Goal: Entertainment & Leisure: Browse casually

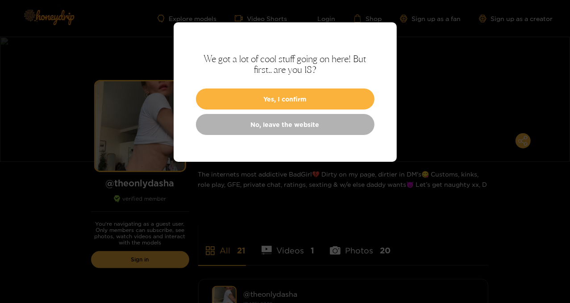
click at [298, 100] on button "Yes, I confirm" at bounding box center [285, 98] width 179 height 21
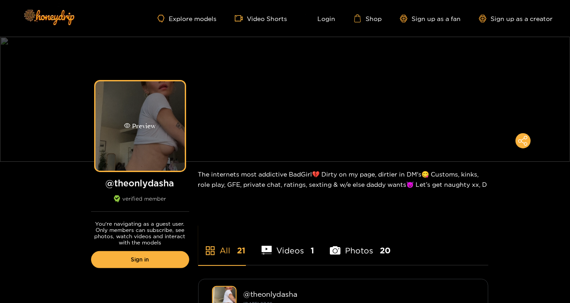
click at [150, 112] on div "Preview" at bounding box center [140, 125] width 89 height 89
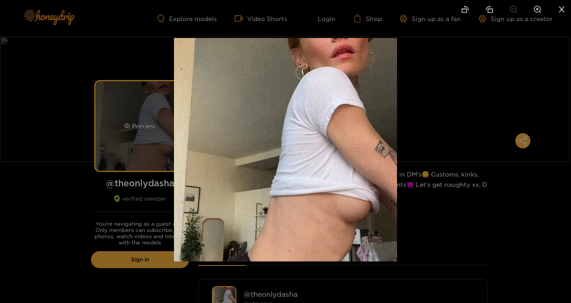
click at [150, 112] on div at bounding box center [285, 151] width 571 height 303
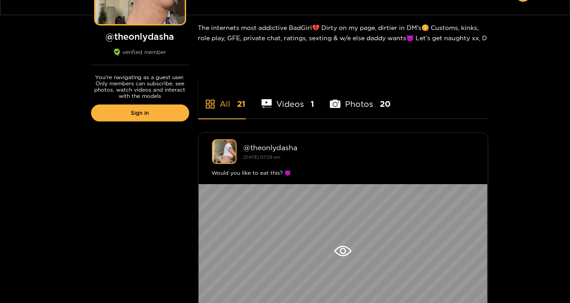
scroll to position [179, 0]
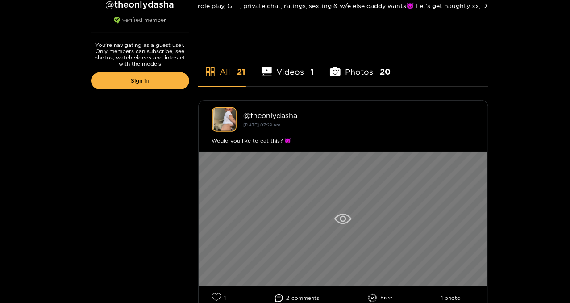
click at [333, 208] on div at bounding box center [343, 219] width 289 height 134
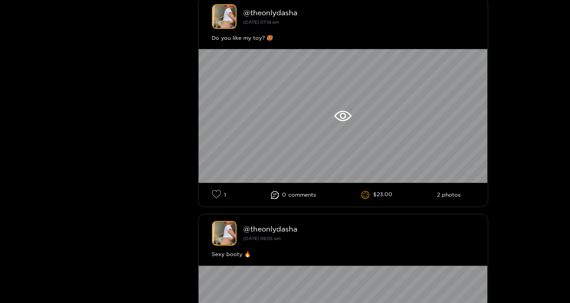
scroll to position [937, 0]
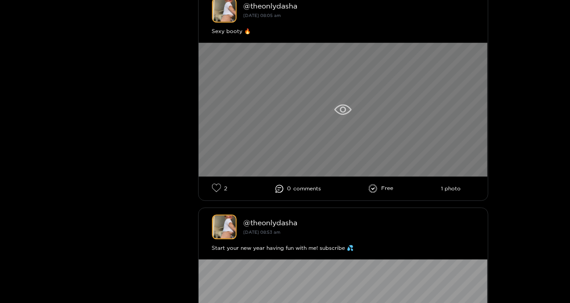
drag, startPoint x: 269, startPoint y: 160, endPoint x: 318, endPoint y: 145, distance: 51.8
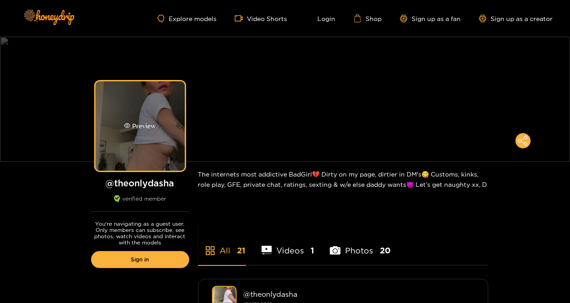
click at [169, 109] on div "Preview" at bounding box center [140, 125] width 89 height 89
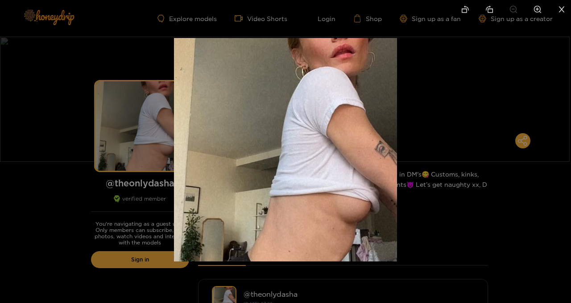
click at [145, 125] on div at bounding box center [285, 151] width 571 height 303
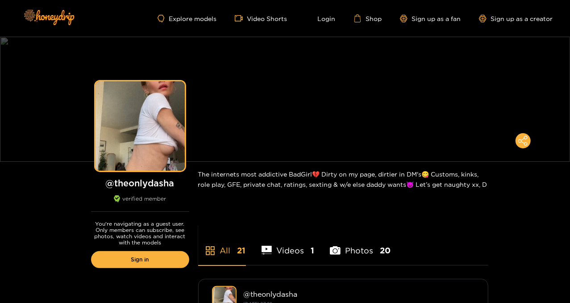
scroll to position [223, 0]
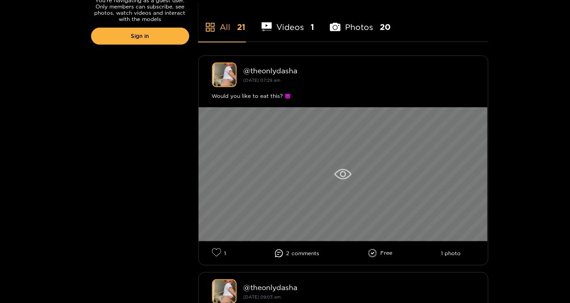
drag, startPoint x: 240, startPoint y: 138, endPoint x: 242, endPoint y: 126, distance: 12.1
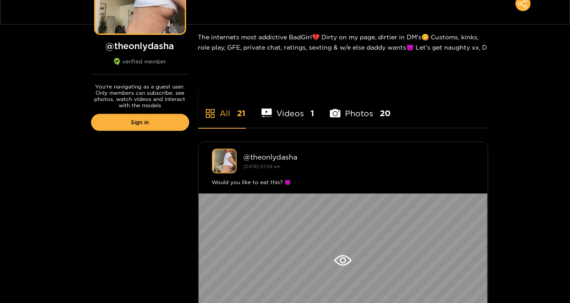
scroll to position [179, 0]
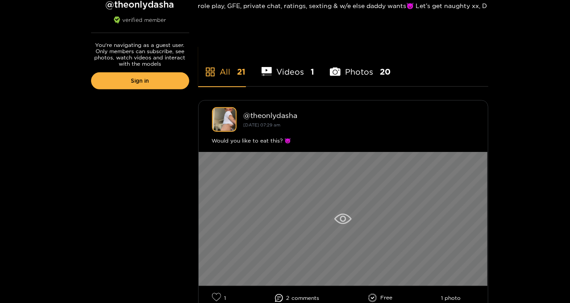
click at [362, 224] on div at bounding box center [343, 219] width 289 height 134
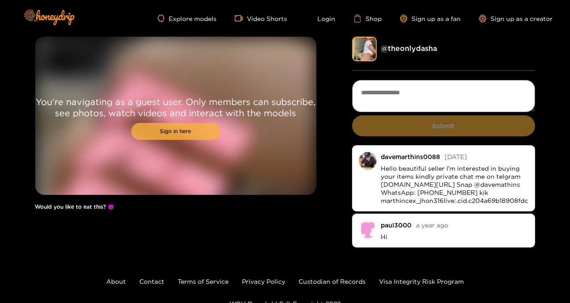
drag, startPoint x: 205, startPoint y: 139, endPoint x: 206, endPoint y: 134, distance: 4.6
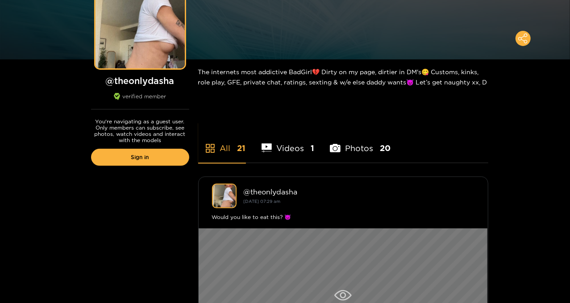
scroll to position [179, 0]
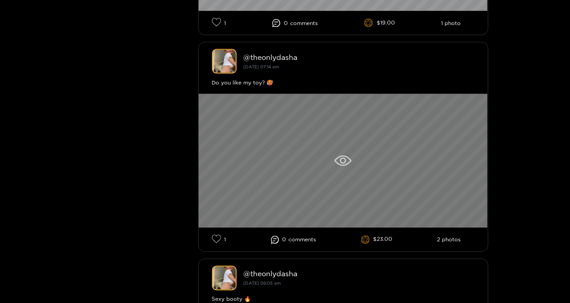
click at [353, 167] on div at bounding box center [343, 161] width 289 height 134
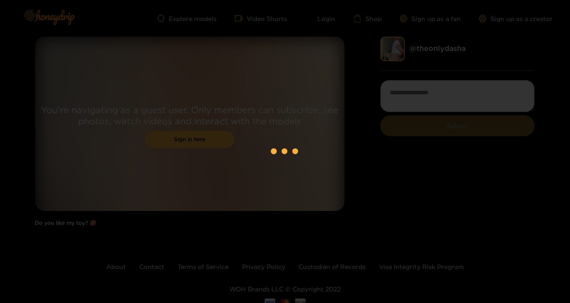
scroll to position [29, 0]
